Goal: Task Accomplishment & Management: Use online tool/utility

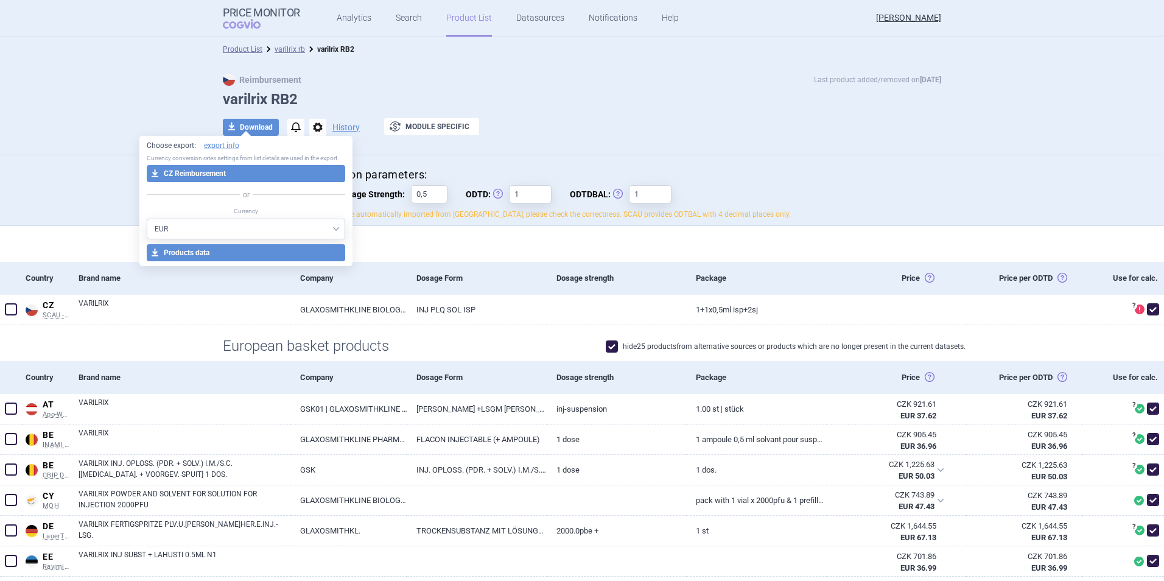
select select "EUR"
click at [349, 18] on link "Analytics" at bounding box center [354, 18] width 35 height 37
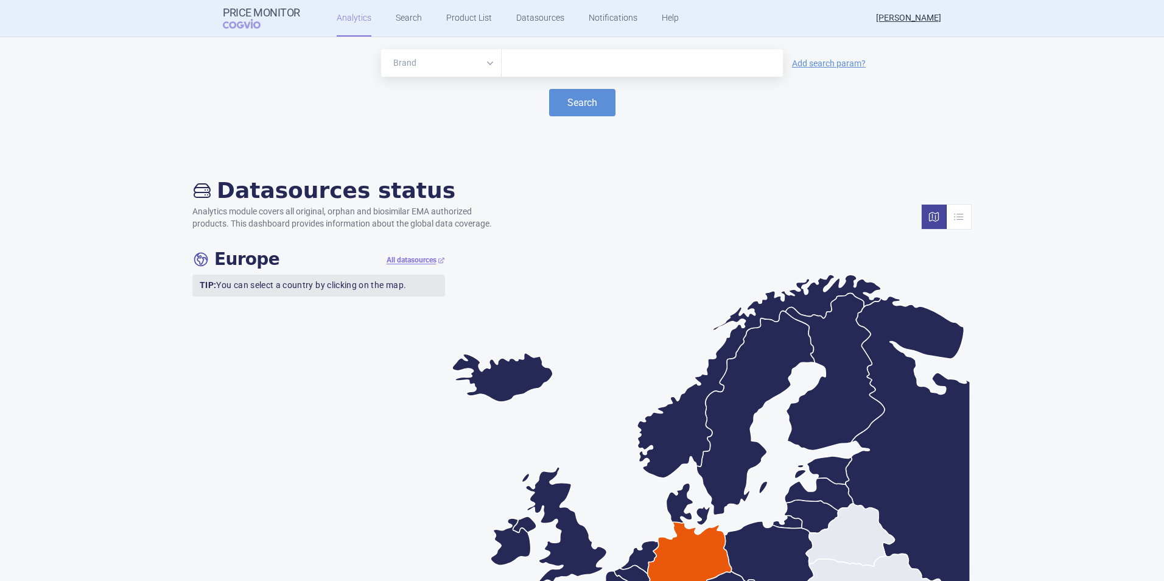
click at [526, 60] on input "text" at bounding box center [642, 63] width 269 height 16
type input "boos"
click at [408, 26] on link "Search" at bounding box center [409, 18] width 26 height 37
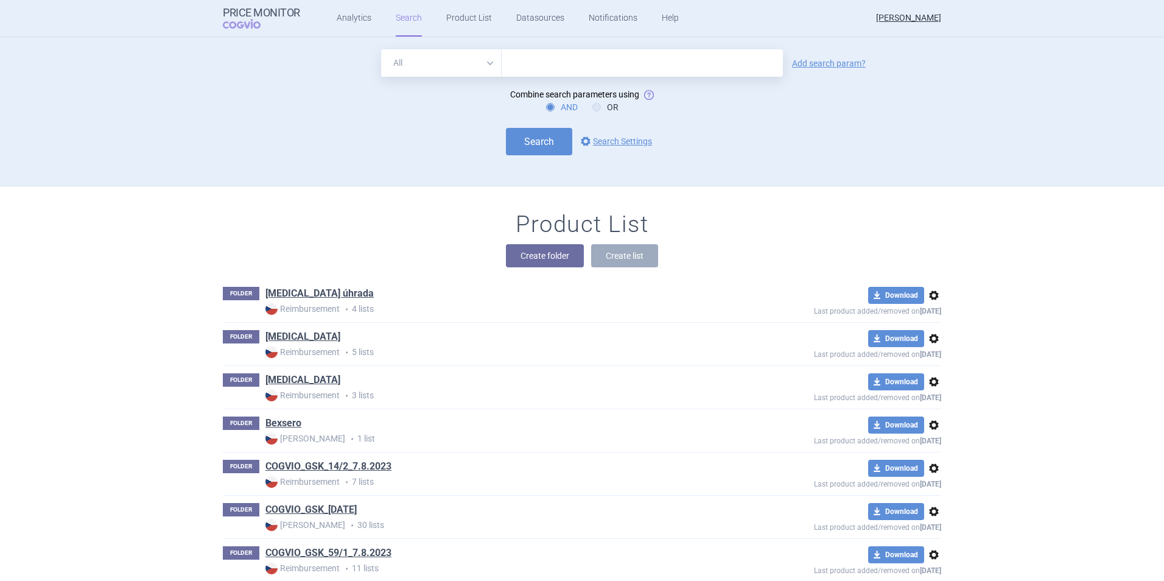
click at [583, 68] on input "text" at bounding box center [642, 62] width 281 height 27
type input "boostrix"
click at [544, 139] on button "Search" at bounding box center [539, 141] width 66 height 27
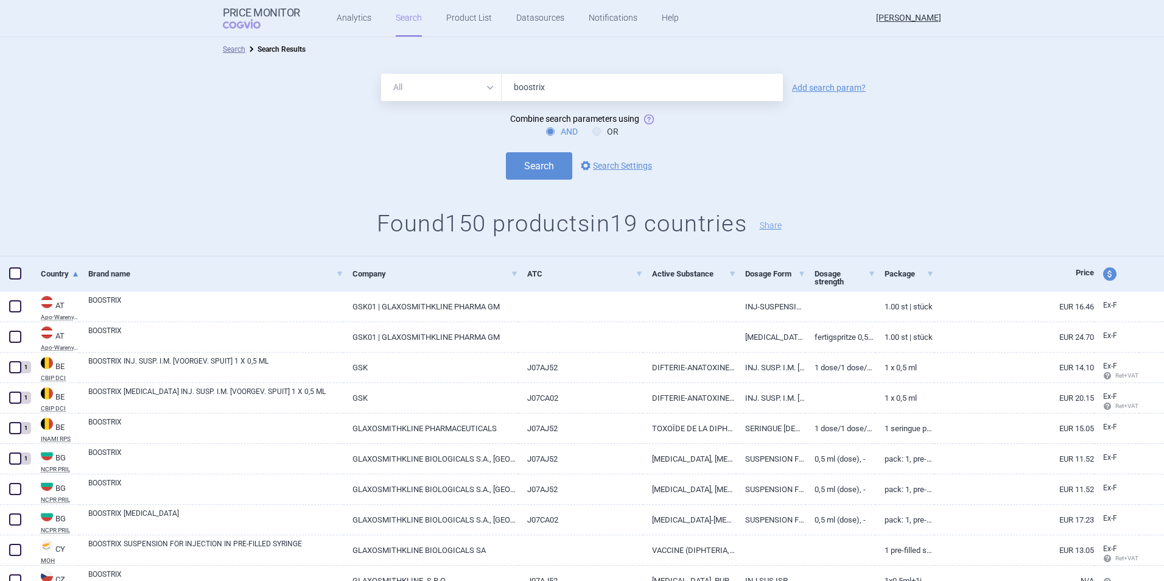
click at [18, 272] on span at bounding box center [15, 273] width 12 height 12
checkbox input "true"
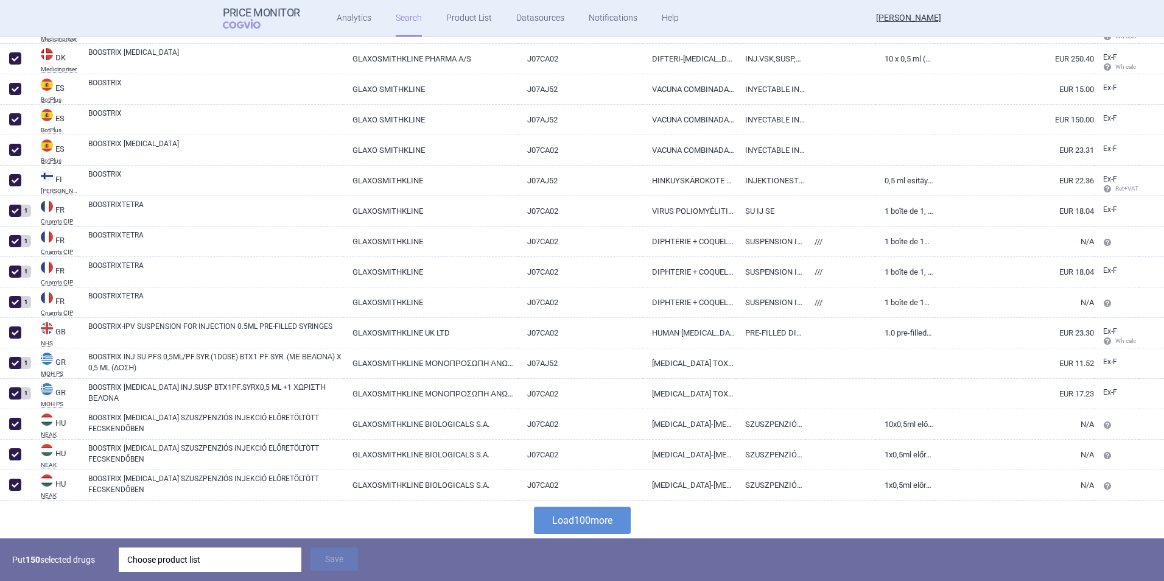
scroll to position [2855, 0]
click at [562, 508] on button "Load 100 more" at bounding box center [582, 518] width 97 height 27
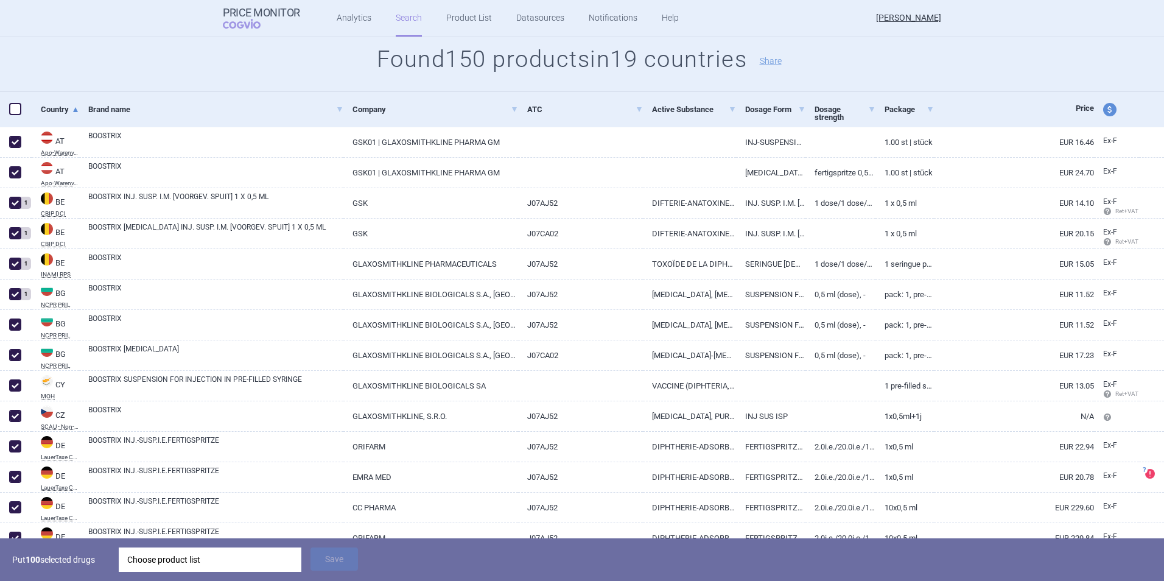
scroll to position [0, 0]
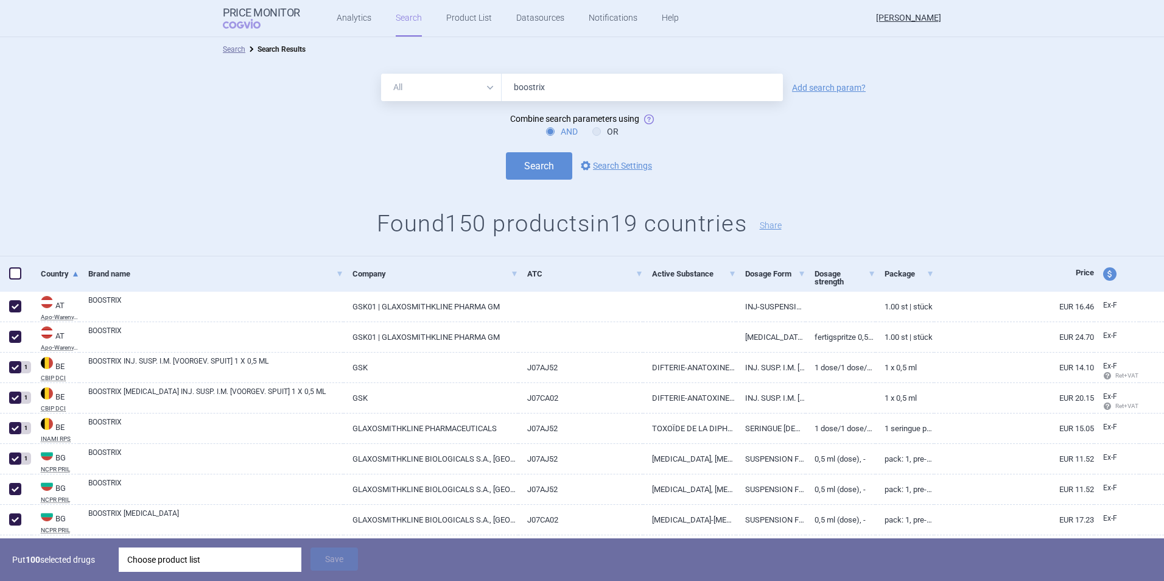
click at [18, 275] on span at bounding box center [15, 273] width 12 height 12
checkbox input "true"
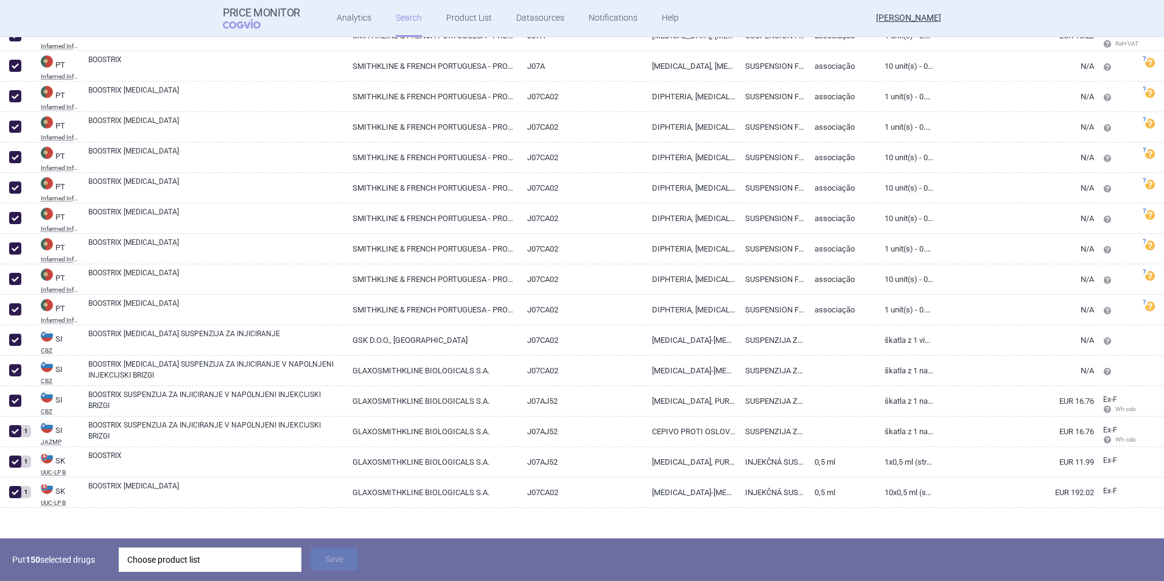
scroll to position [4377, 0]
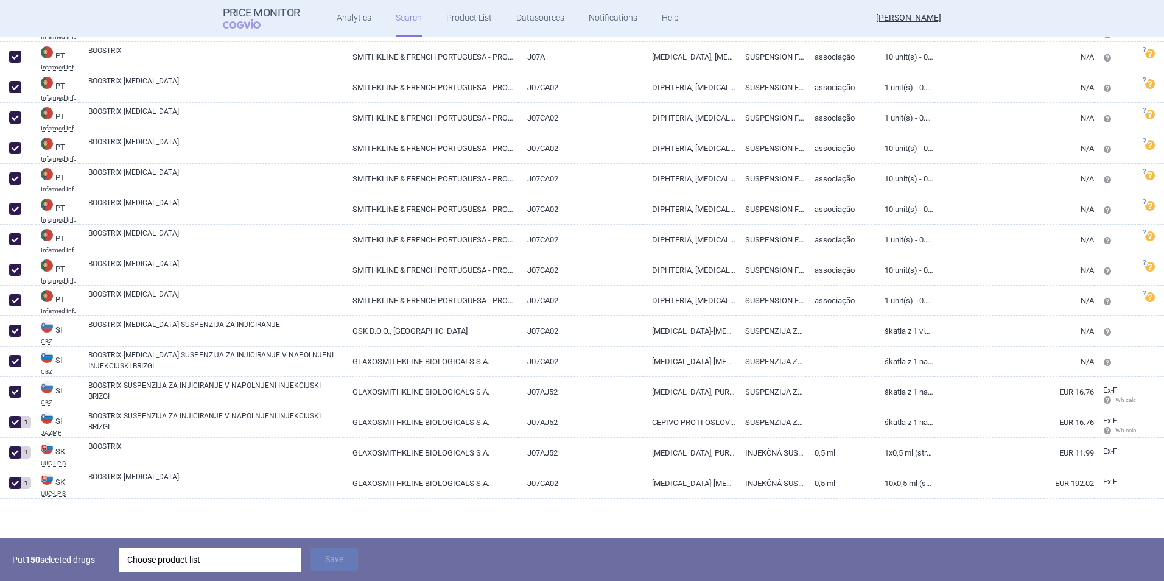
click at [212, 558] on div "Choose product list" at bounding box center [210, 559] width 166 height 24
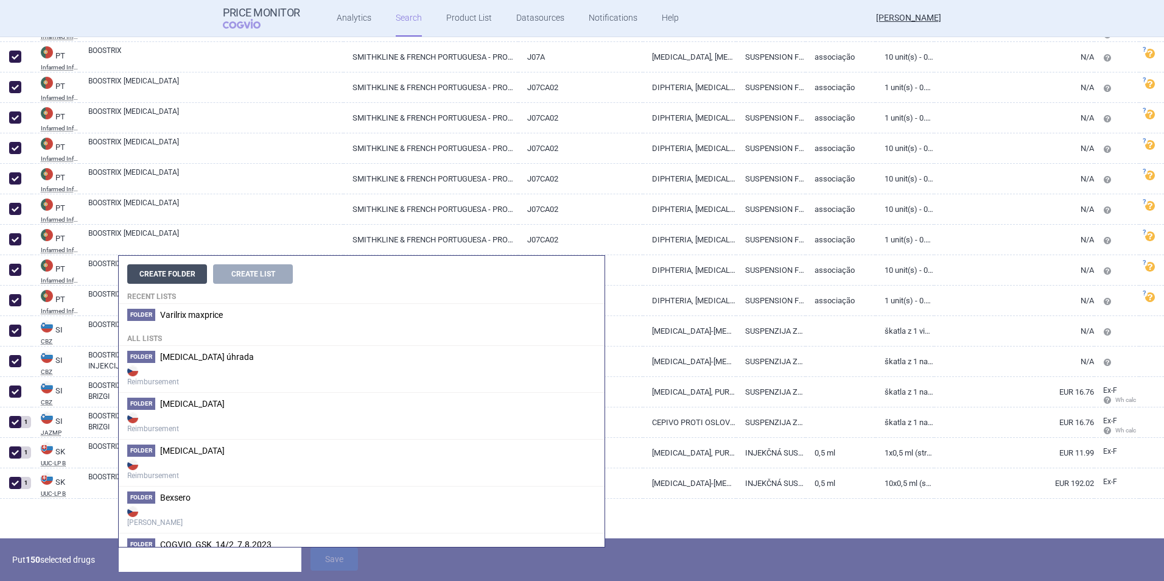
click at [177, 273] on button "Create Folder" at bounding box center [167, 273] width 80 height 19
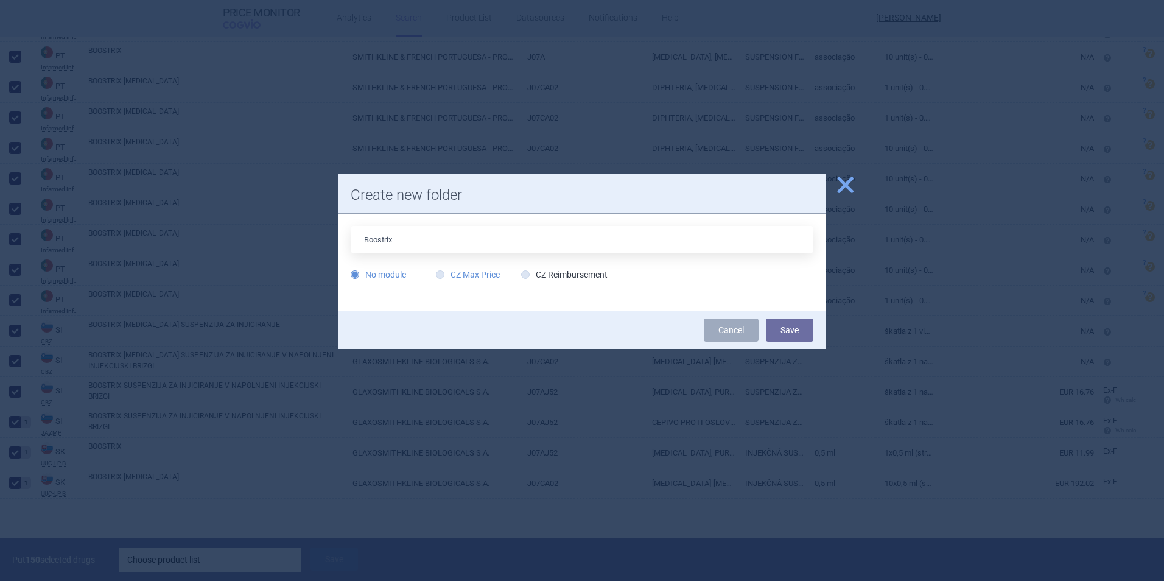
type input "Boostrix"
click at [484, 275] on label "CZ Max Price" at bounding box center [468, 274] width 64 height 12
click at [449, 275] on input "CZ Max Price" at bounding box center [443, 275] width 12 height 12
radio input "true"
click at [397, 272] on label "No module" at bounding box center [378, 274] width 55 height 12
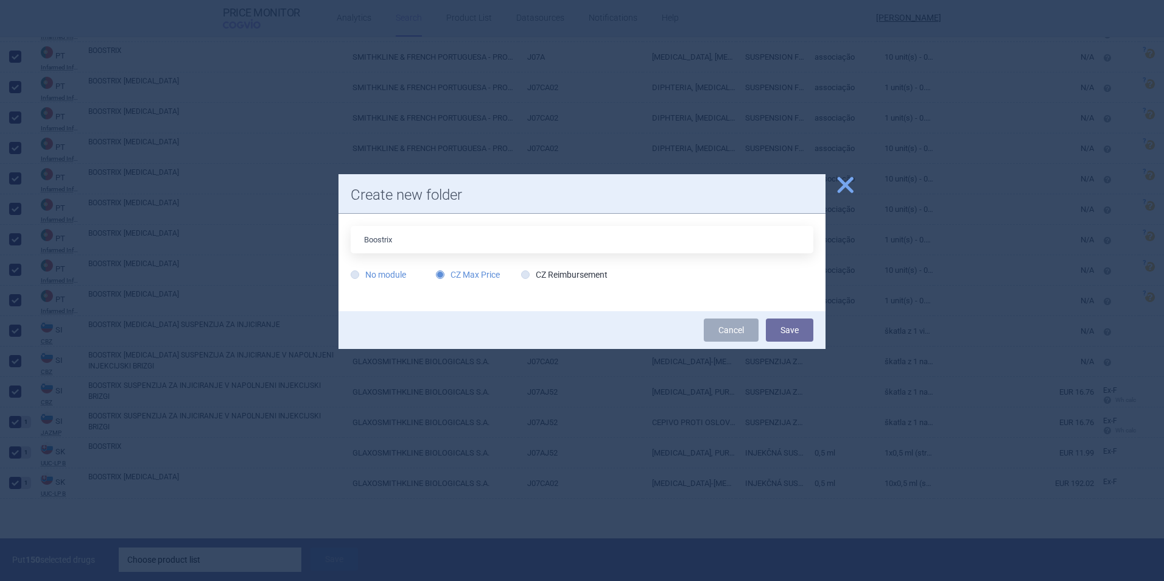
click at [363, 272] on input "No module" at bounding box center [357, 275] width 12 height 12
radio input "true"
click at [854, 187] on span "close" at bounding box center [845, 184] width 21 height 21
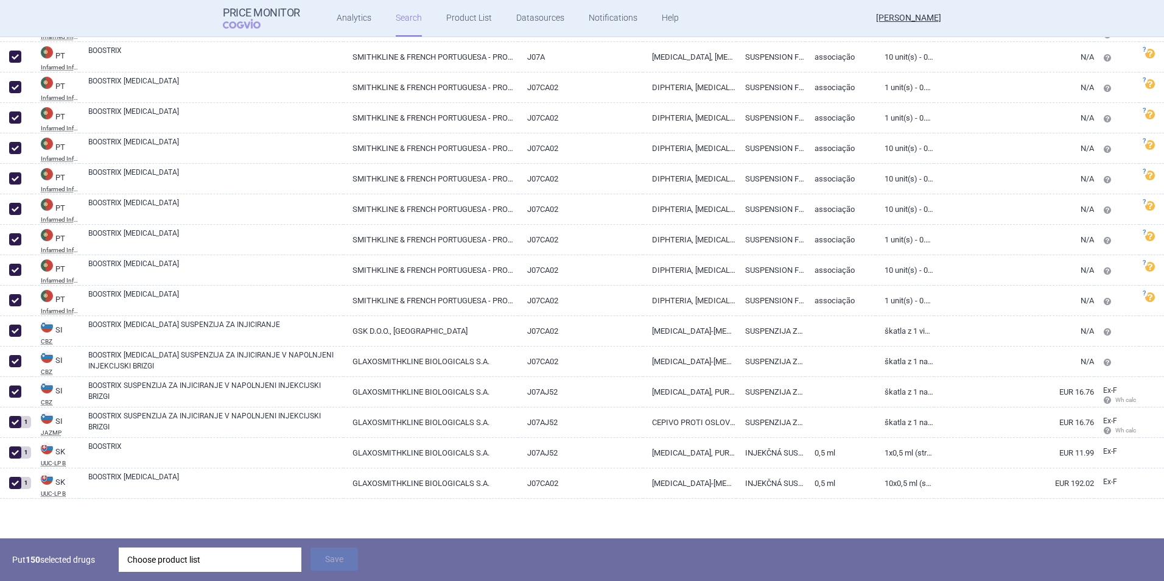
click at [248, 556] on div "Choose product list" at bounding box center [210, 559] width 166 height 24
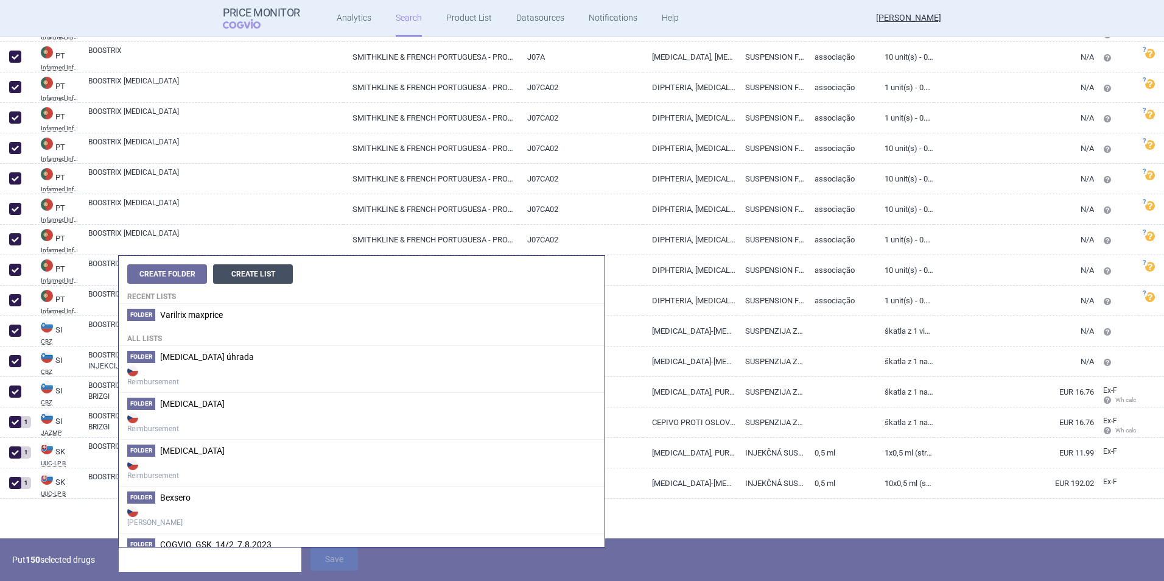
click at [242, 278] on button "Create List" at bounding box center [253, 273] width 80 height 19
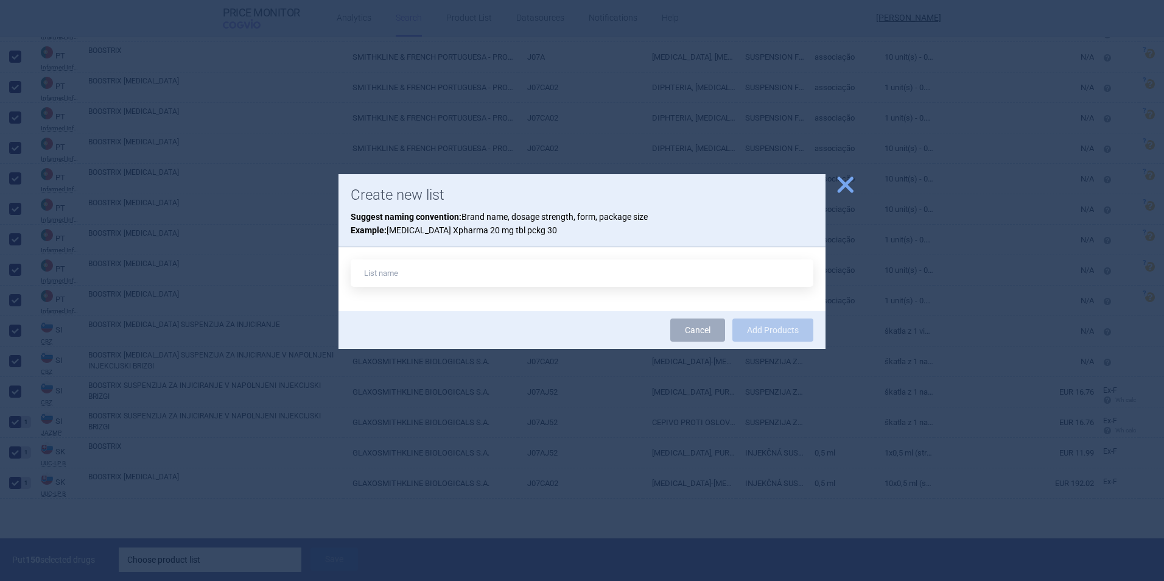
click at [847, 190] on span "close" at bounding box center [845, 184] width 21 height 21
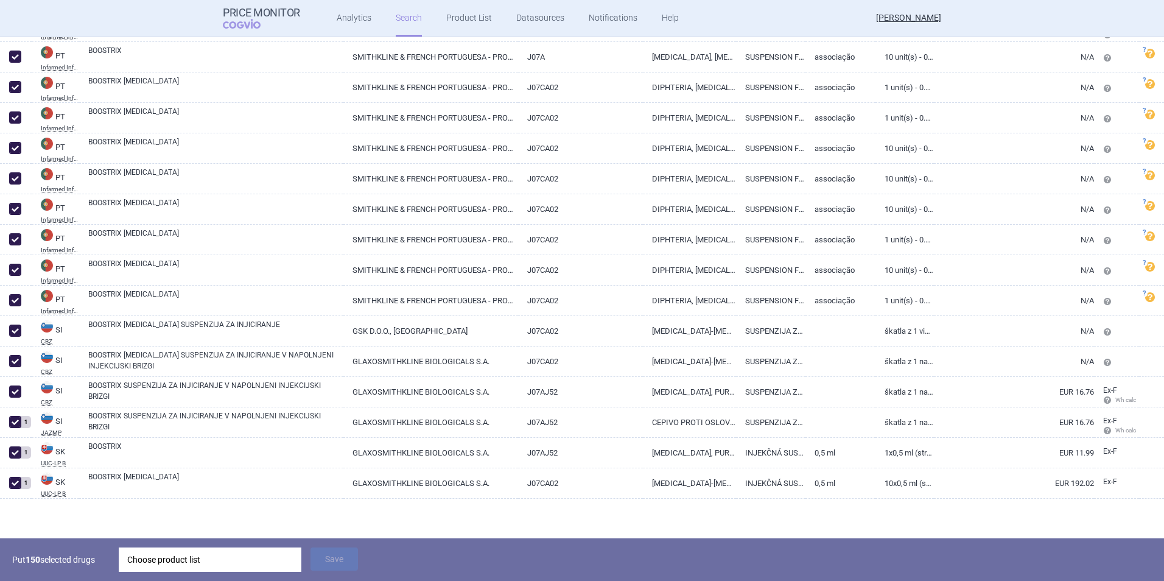
click at [277, 553] on div "Choose product list" at bounding box center [210, 559] width 166 height 24
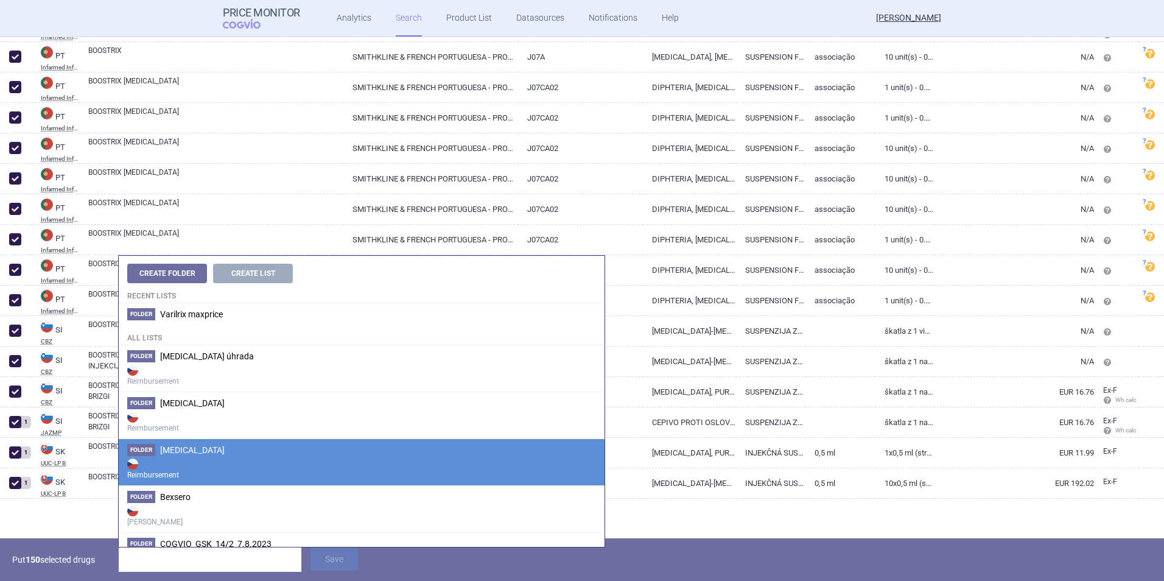
scroll to position [0, 0]
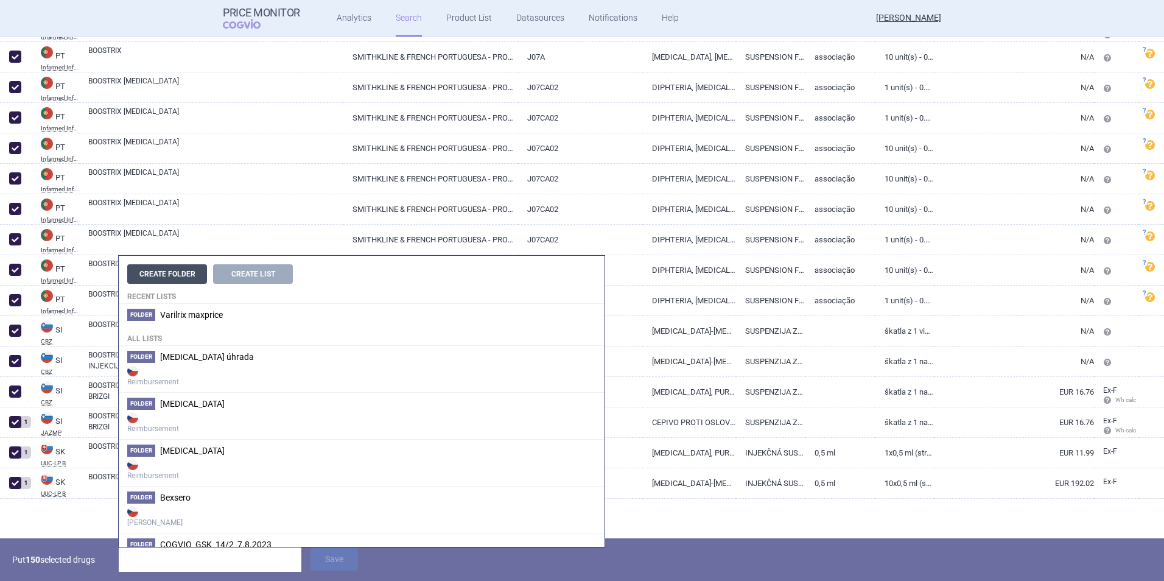
click at [189, 276] on button "Create Folder" at bounding box center [167, 273] width 80 height 19
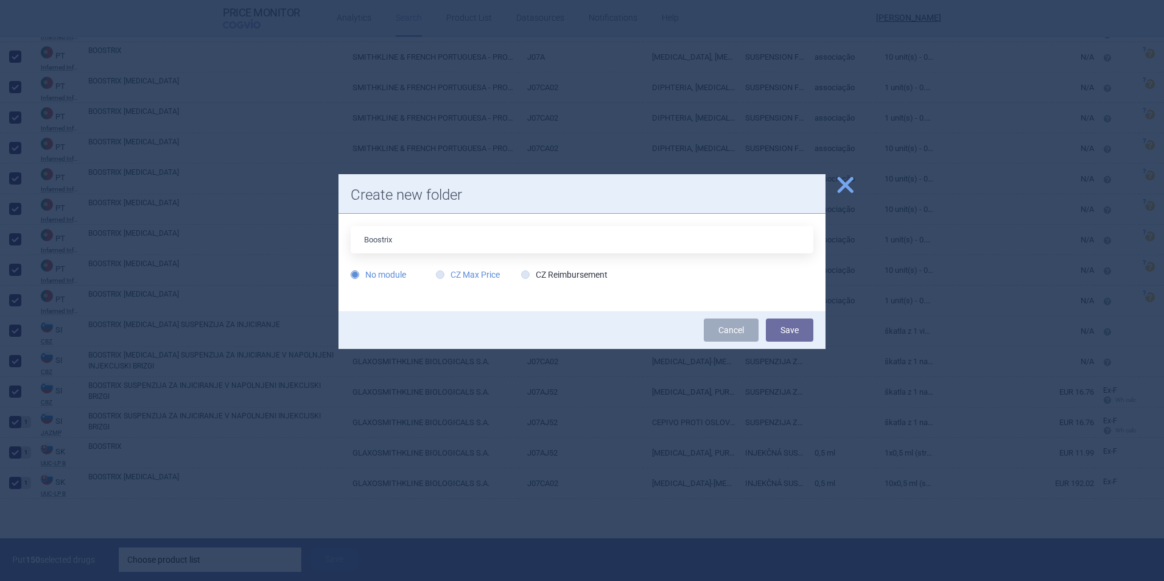
type input "Boostrix"
click at [448, 276] on label "CZ Max Price" at bounding box center [468, 274] width 64 height 12
click at [448, 276] on input "CZ Max Price" at bounding box center [443, 275] width 12 height 12
radio input "true"
click at [780, 326] on button "Save" at bounding box center [789, 329] width 47 height 23
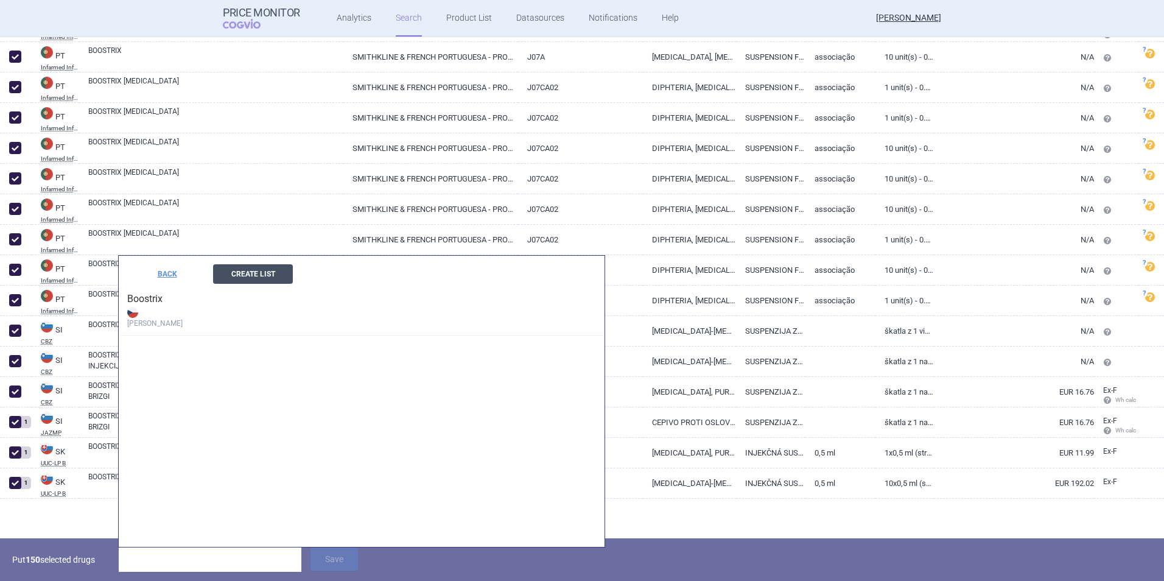
click at [250, 276] on button "Create List" at bounding box center [253, 273] width 80 height 19
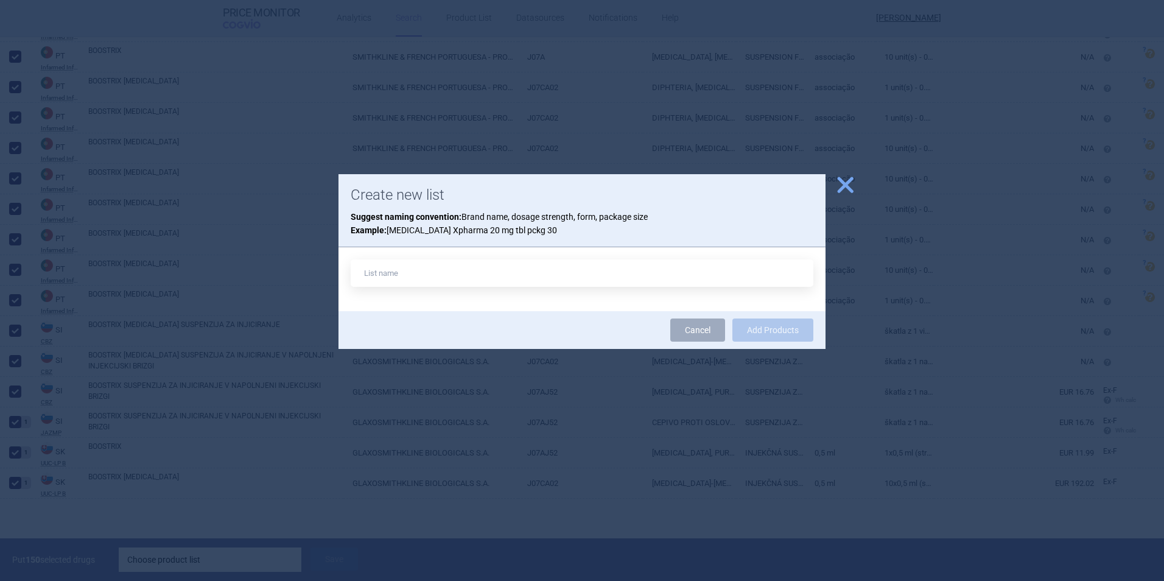
click at [410, 274] on input "text" at bounding box center [582, 272] width 463 height 27
type input "Boostrix max price"
click at [780, 331] on button "Add Products" at bounding box center [772, 329] width 81 height 23
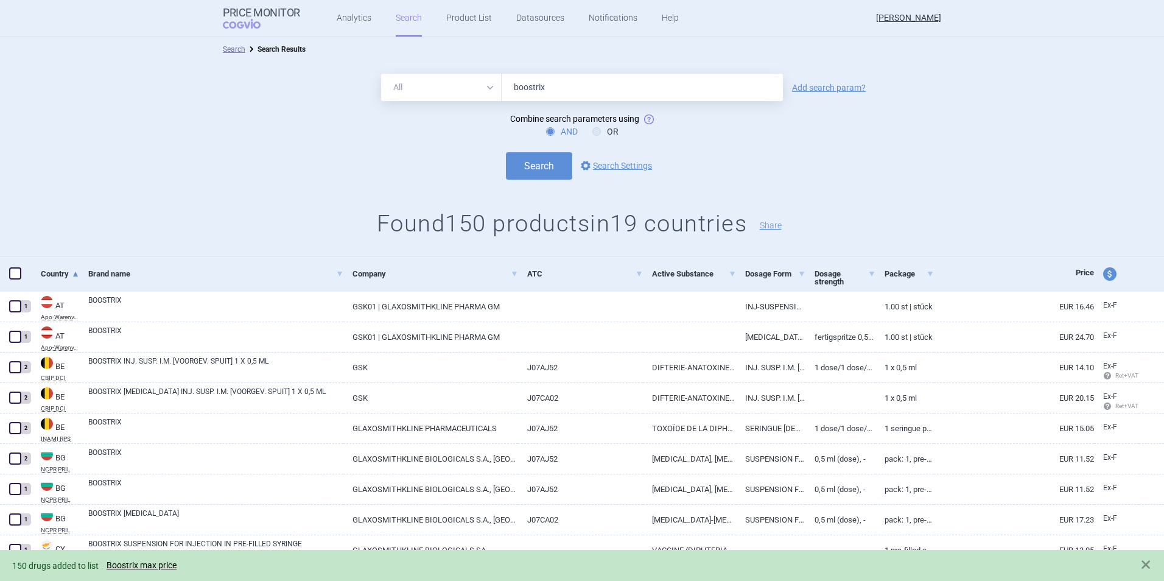
click at [10, 267] on span at bounding box center [15, 273] width 18 height 18
checkbox input "true"
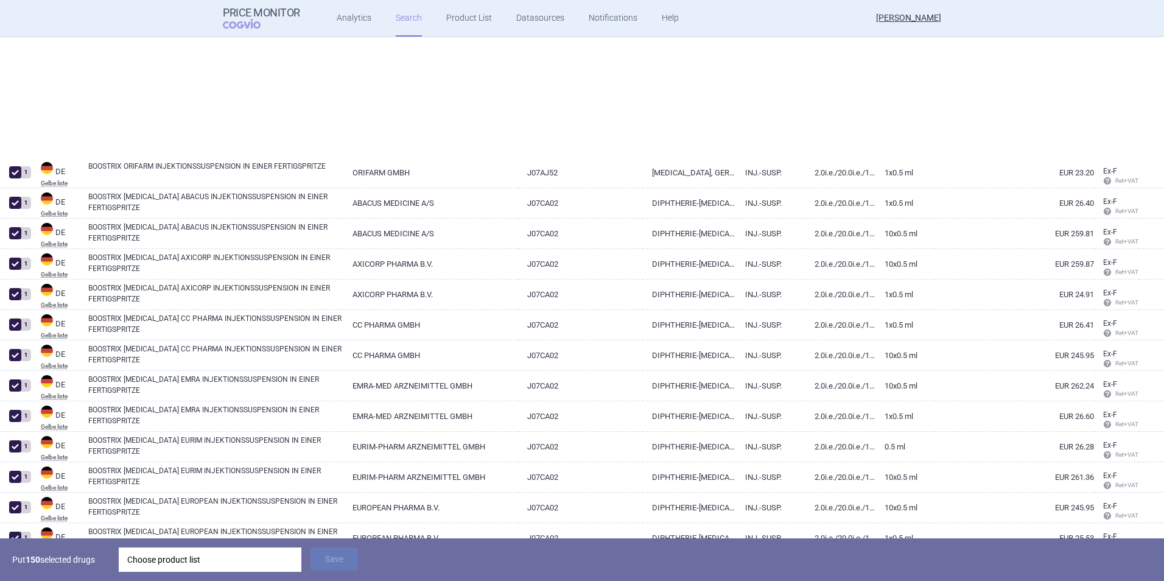
scroll to position [2253, 0]
